Goal: Transaction & Acquisition: Purchase product/service

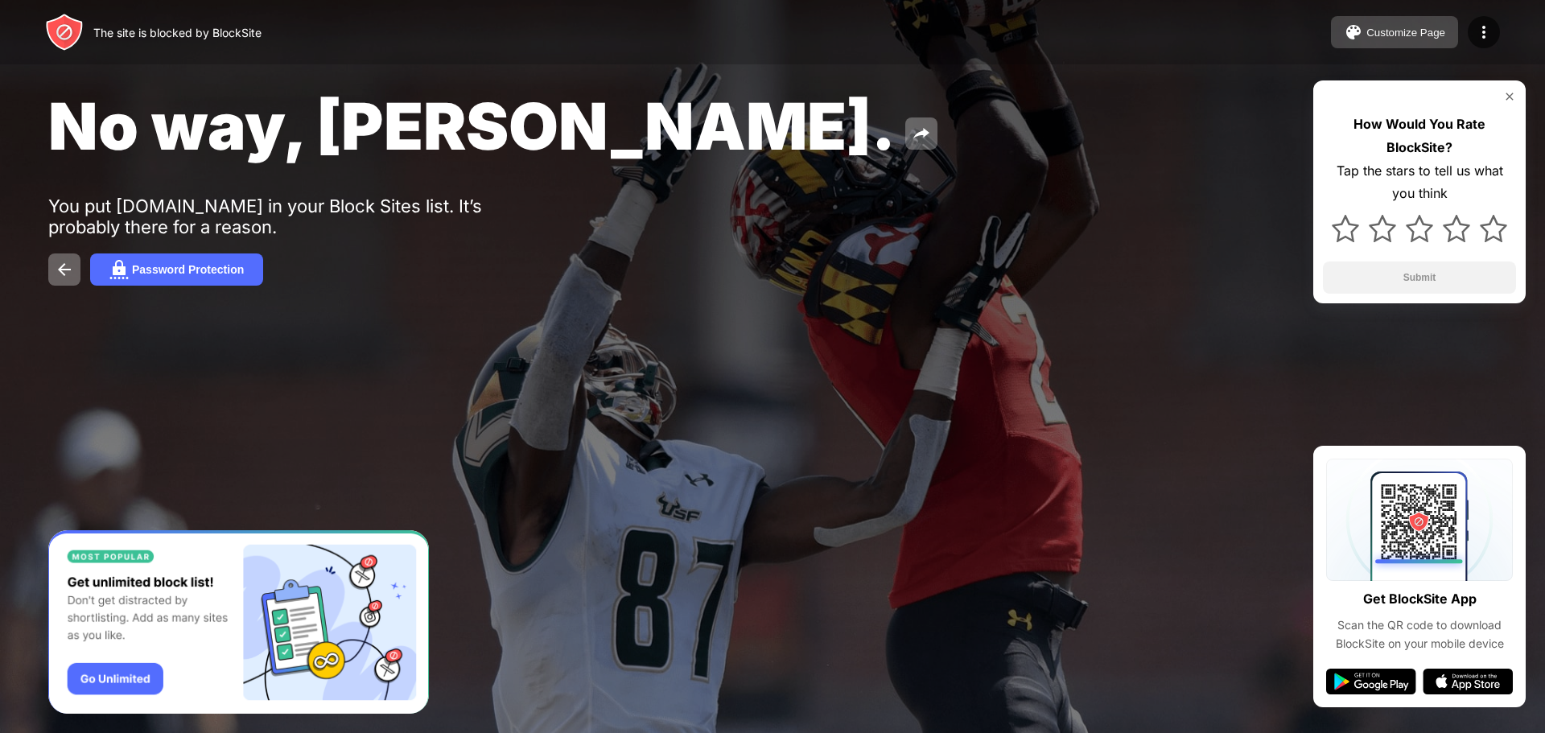
click at [1410, 22] on button "Customize Page" at bounding box center [1394, 32] width 127 height 32
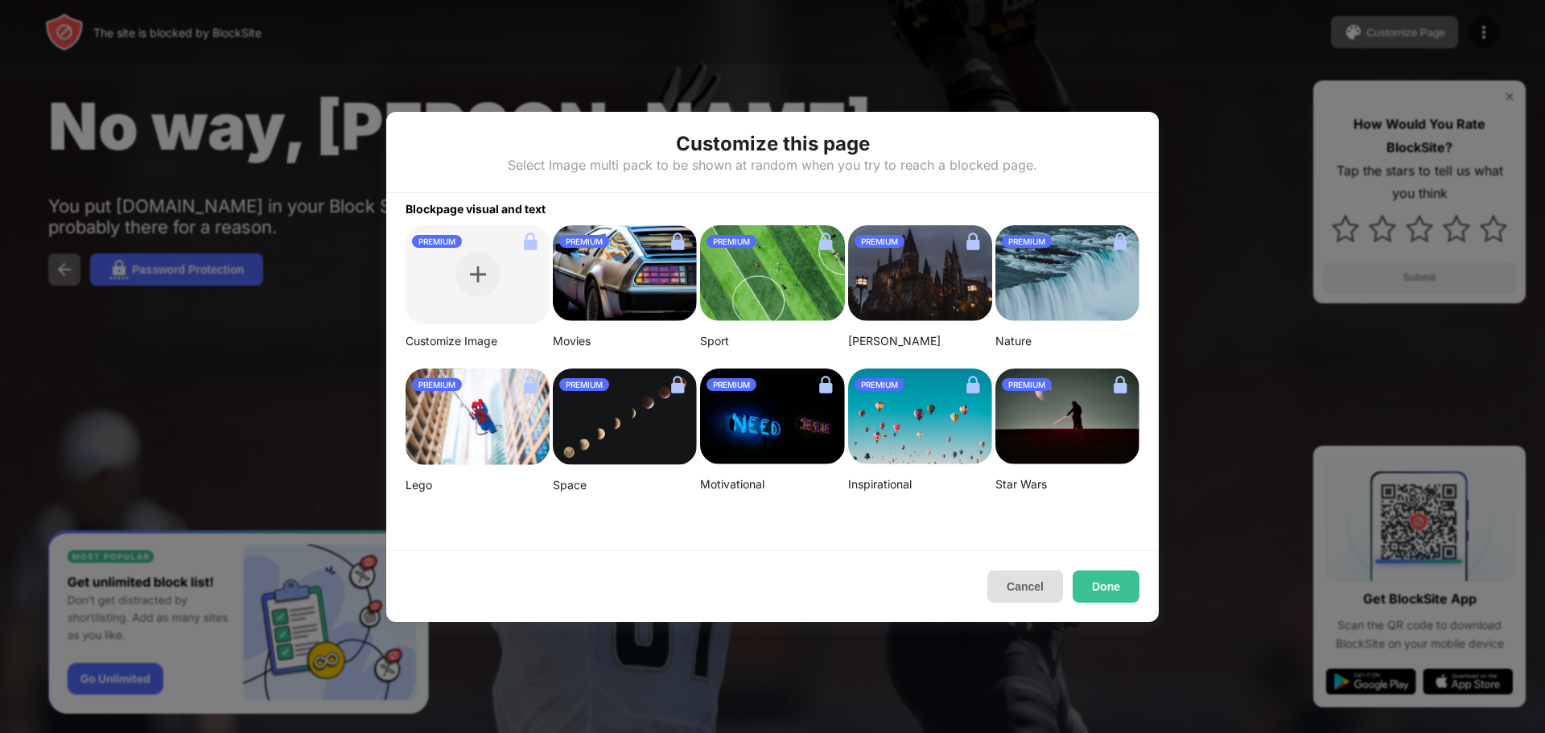
click at [1008, 587] on button "Cancel" at bounding box center [1025, 586] width 76 height 32
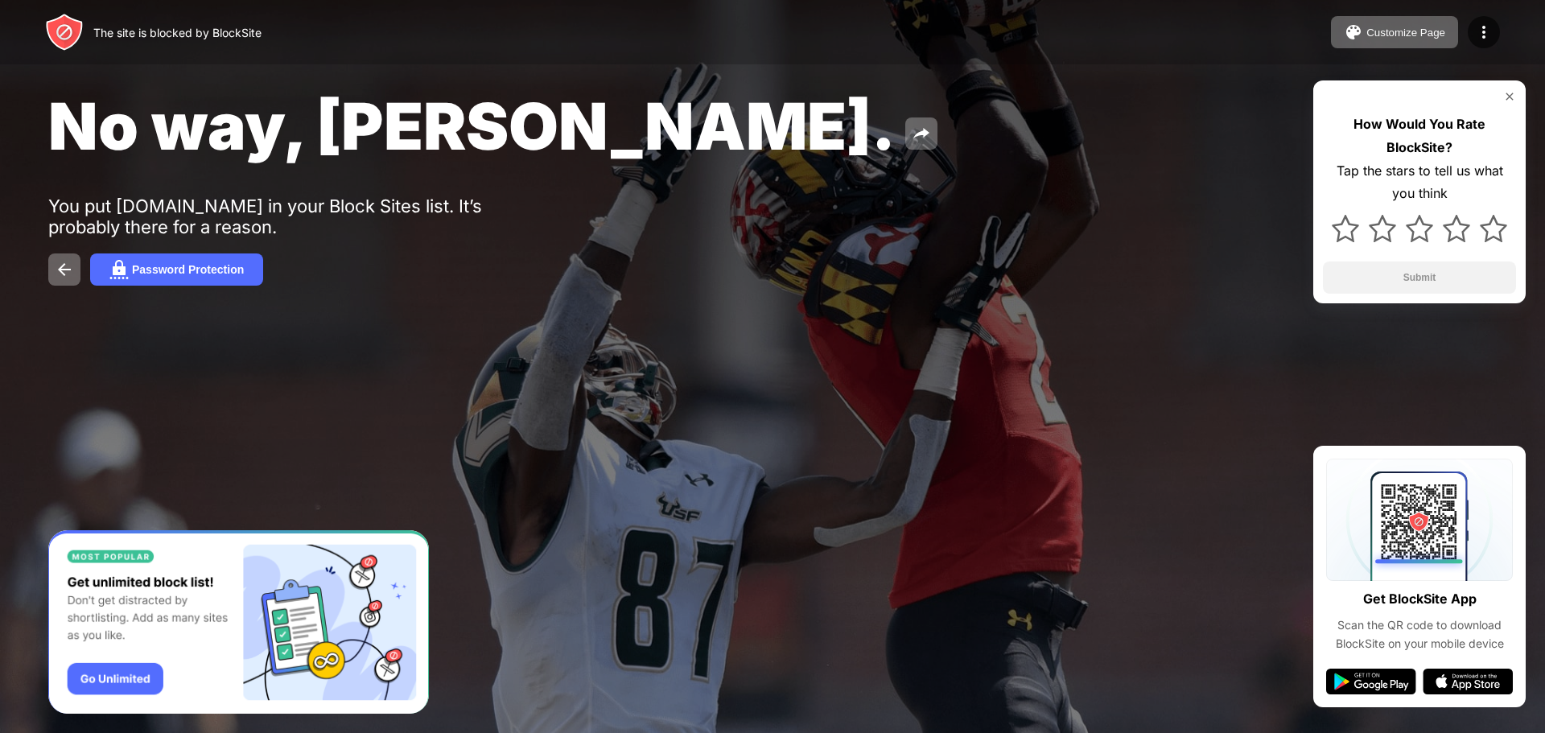
click at [1512, 99] on img at bounding box center [1509, 96] width 13 height 13
